Goal: Transaction & Acquisition: Purchase product/service

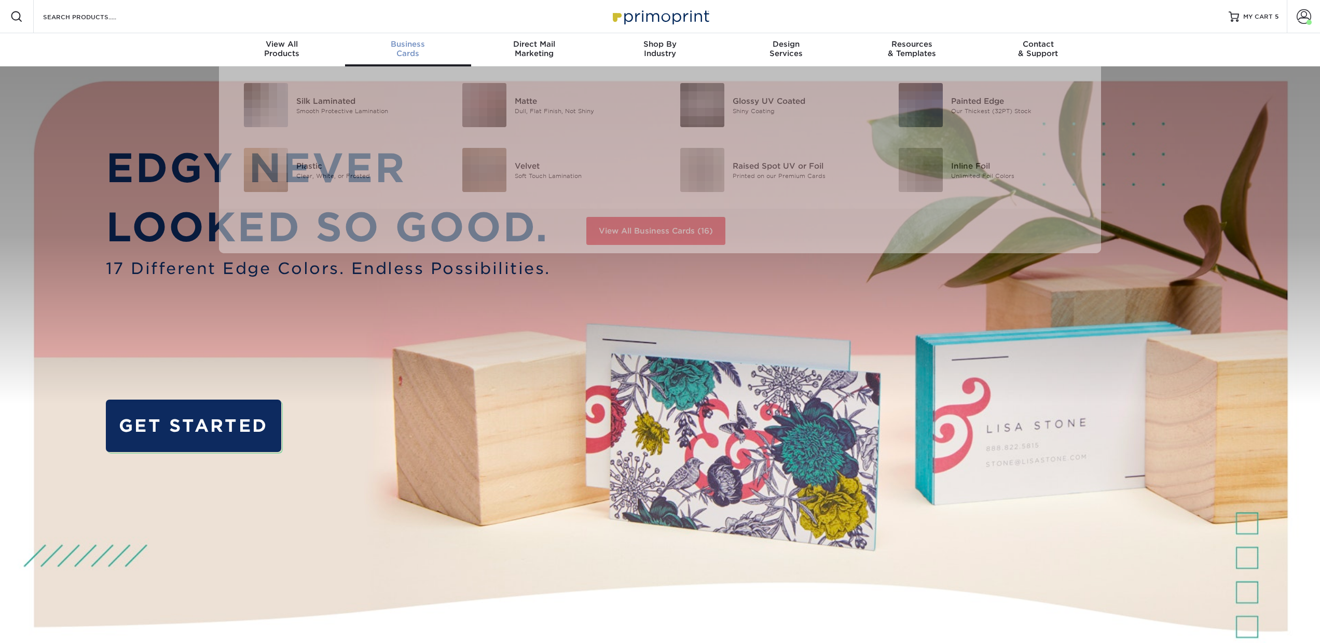
click at [417, 54] on div "Business Cards" at bounding box center [408, 48] width 126 height 19
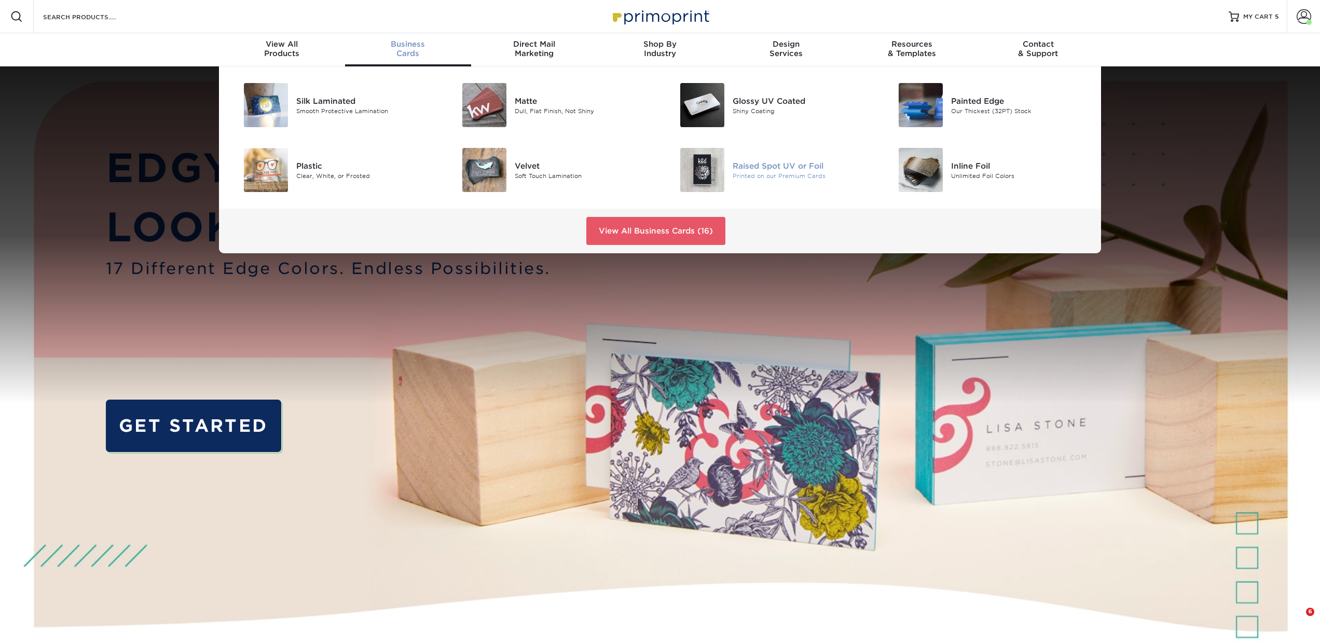
click at [803, 165] on div "Raised Spot UV or Foil" at bounding box center [802, 165] width 138 height 11
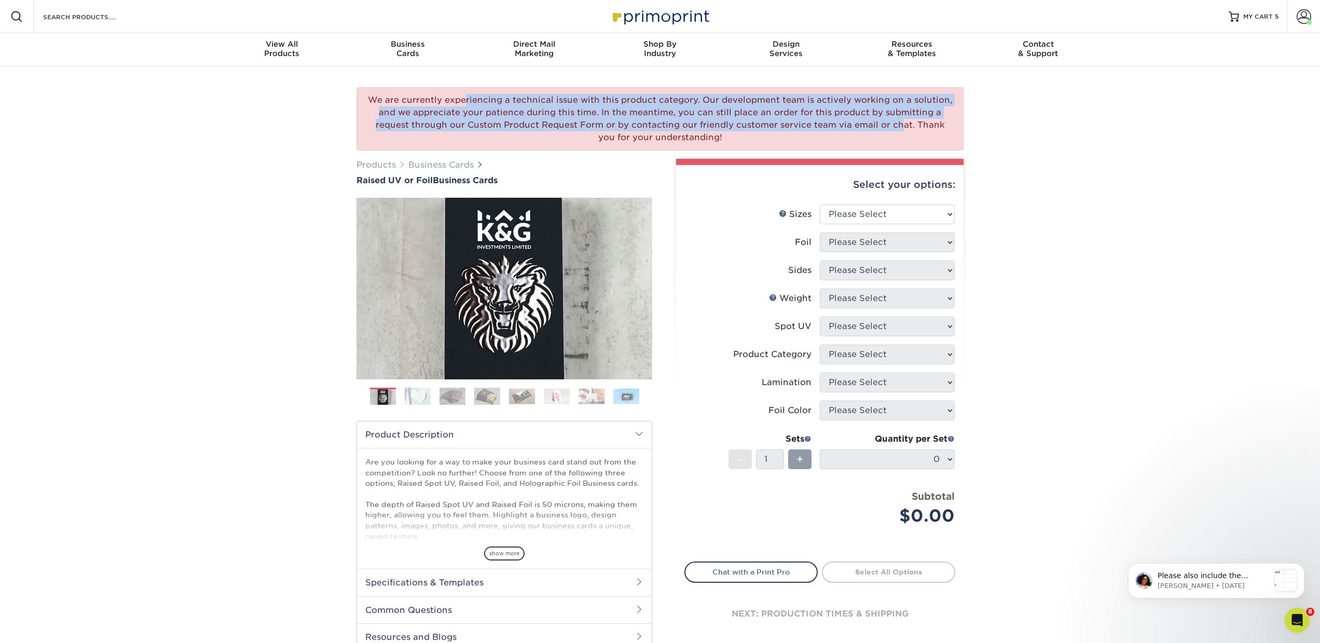
drag, startPoint x: 373, startPoint y: 98, endPoint x: 786, endPoint y: 146, distance: 415.4
click at [786, 146] on div "We are currently experiencing a technical issue with this product category. Our…" at bounding box center [660, 118] width 607 height 63
copy div "We are currently experiencing a technical issue with this product category. Our…"
